Goal: Information Seeking & Learning: Learn about a topic

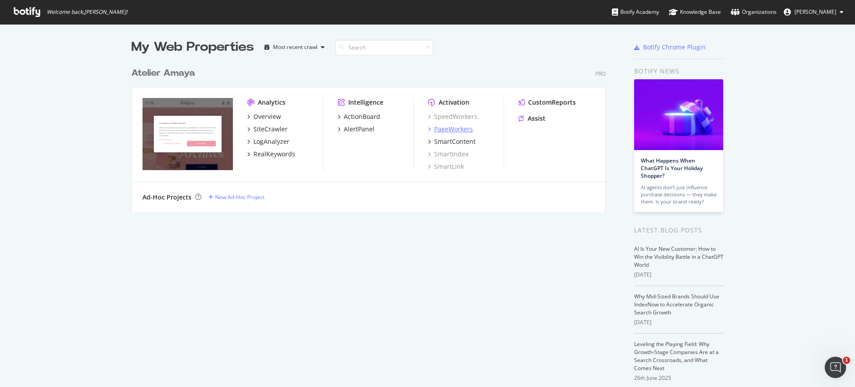
click at [450, 131] on div "PageWorkers" at bounding box center [453, 129] width 39 height 9
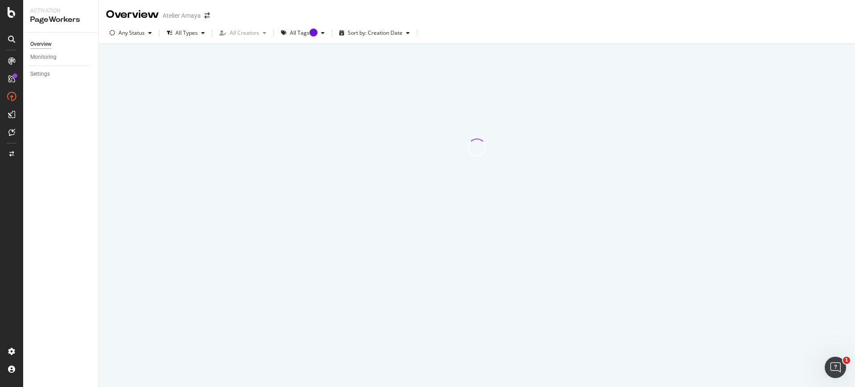
click at [4, 108] on link at bounding box center [11, 114] width 21 height 14
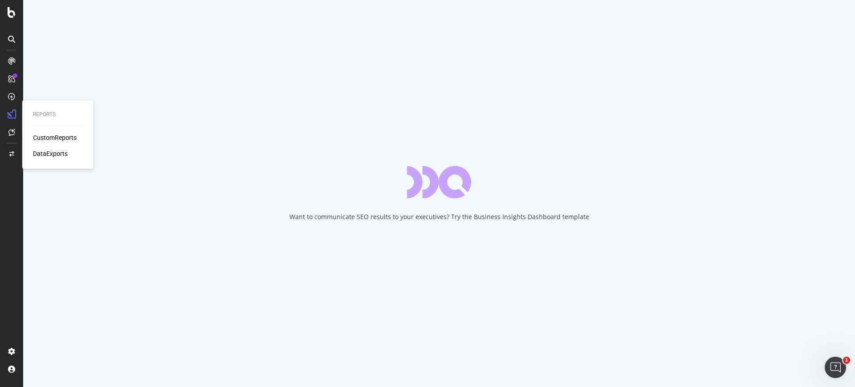
click at [43, 135] on div "CustomReports" at bounding box center [55, 137] width 44 height 9
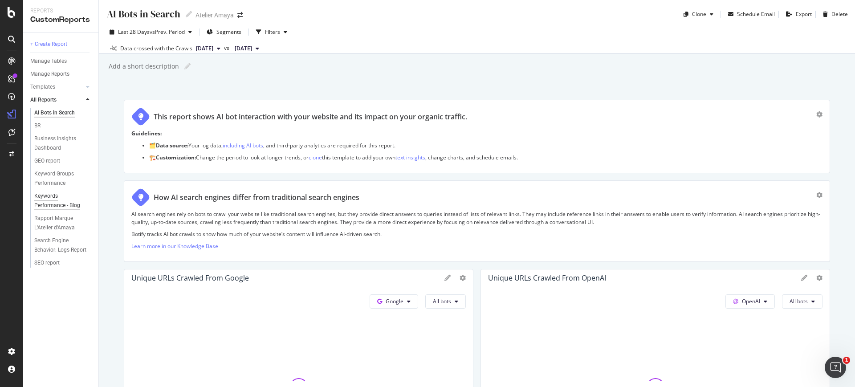
click at [56, 198] on div "Keywords Performance - Blog" at bounding box center [59, 201] width 51 height 19
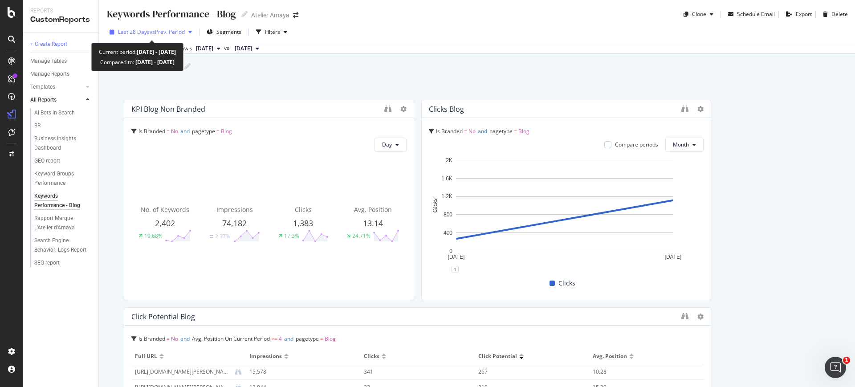
click at [158, 33] on span "vs Prev. Period" at bounding box center [167, 32] width 35 height 8
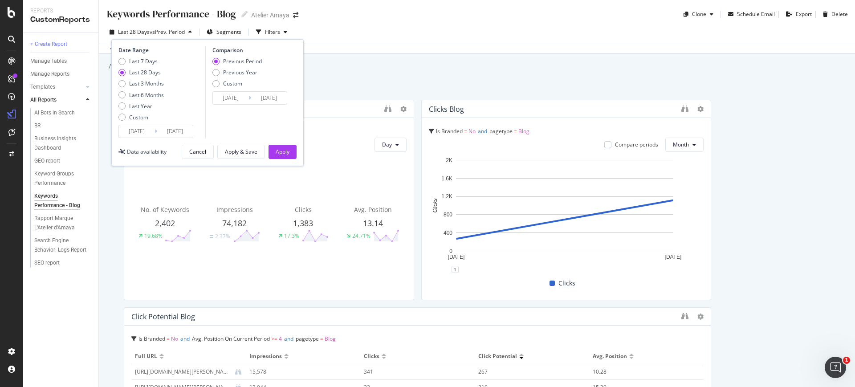
click at [357, 77] on div "Keywords Performance - Blog Keywords Performance - Blog Atelier [PERSON_NAME] S…" at bounding box center [477, 193] width 757 height 387
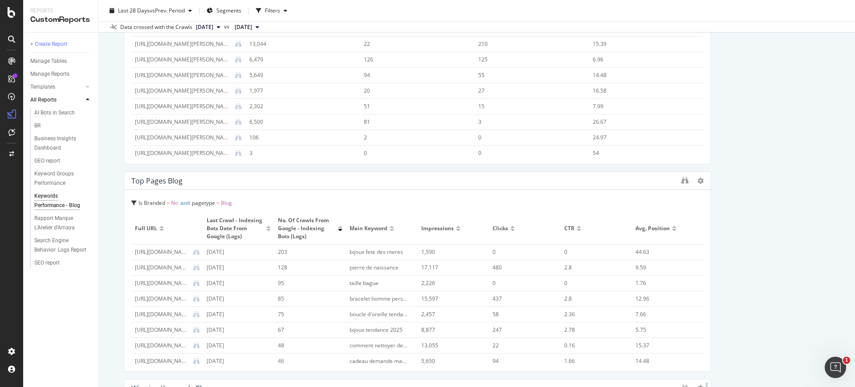
scroll to position [223, 0]
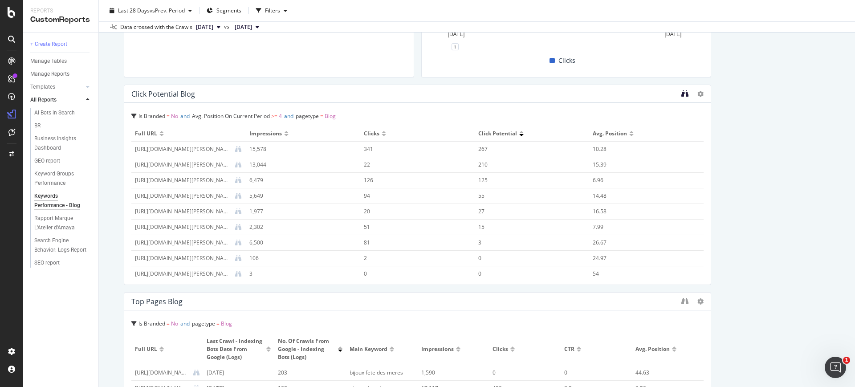
click at [674, 96] on div "Click Potential Blog" at bounding box center [417, 94] width 587 height 18
click at [682, 95] on icon "binoculars" at bounding box center [685, 93] width 7 height 7
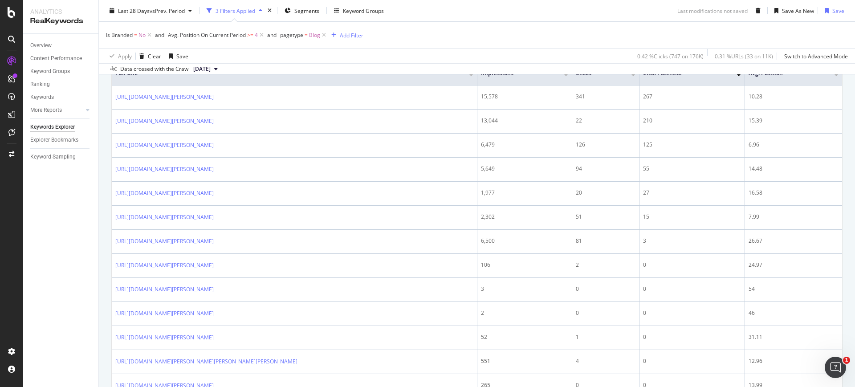
scroll to position [167, 0]
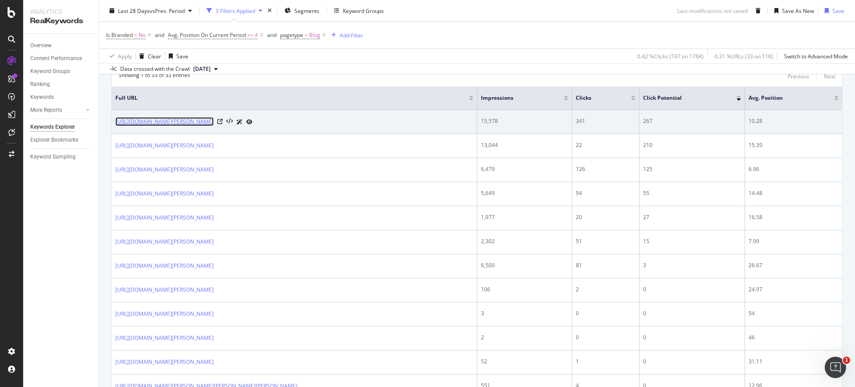
click at [214, 125] on link "[URL][DOMAIN_NAME][PERSON_NAME]" at bounding box center [164, 121] width 98 height 9
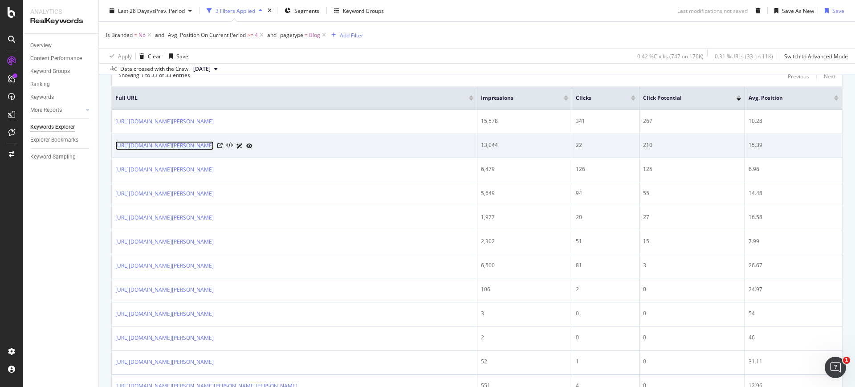
click at [214, 149] on link "[URL][DOMAIN_NAME][PERSON_NAME]" at bounding box center [164, 145] width 98 height 9
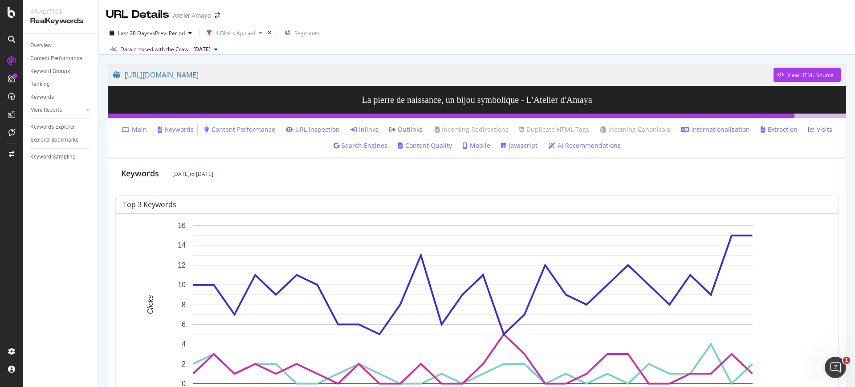
click at [585, 149] on link "AI Recommendations" at bounding box center [584, 145] width 73 height 9
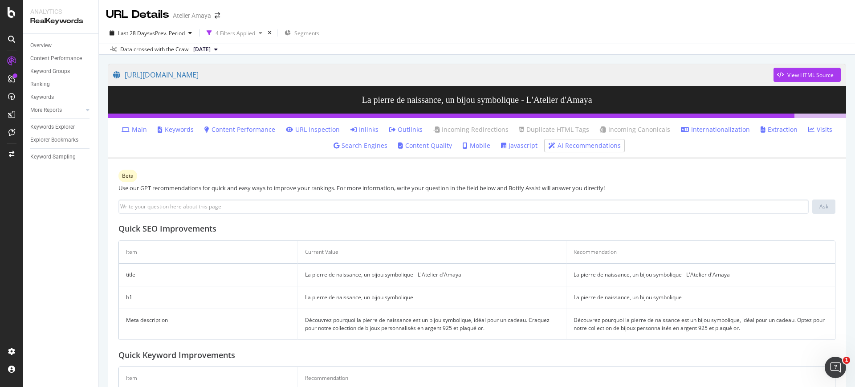
click at [190, 126] on link "Keywords" at bounding box center [176, 129] width 36 height 9
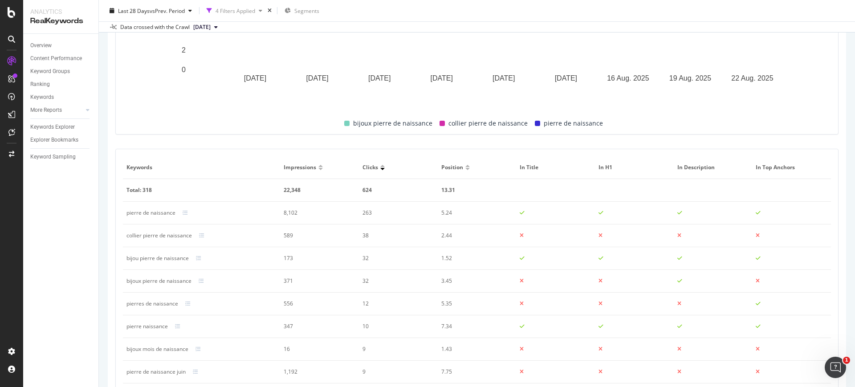
scroll to position [390, 0]
